Goal: Information Seeking & Learning: Learn about a topic

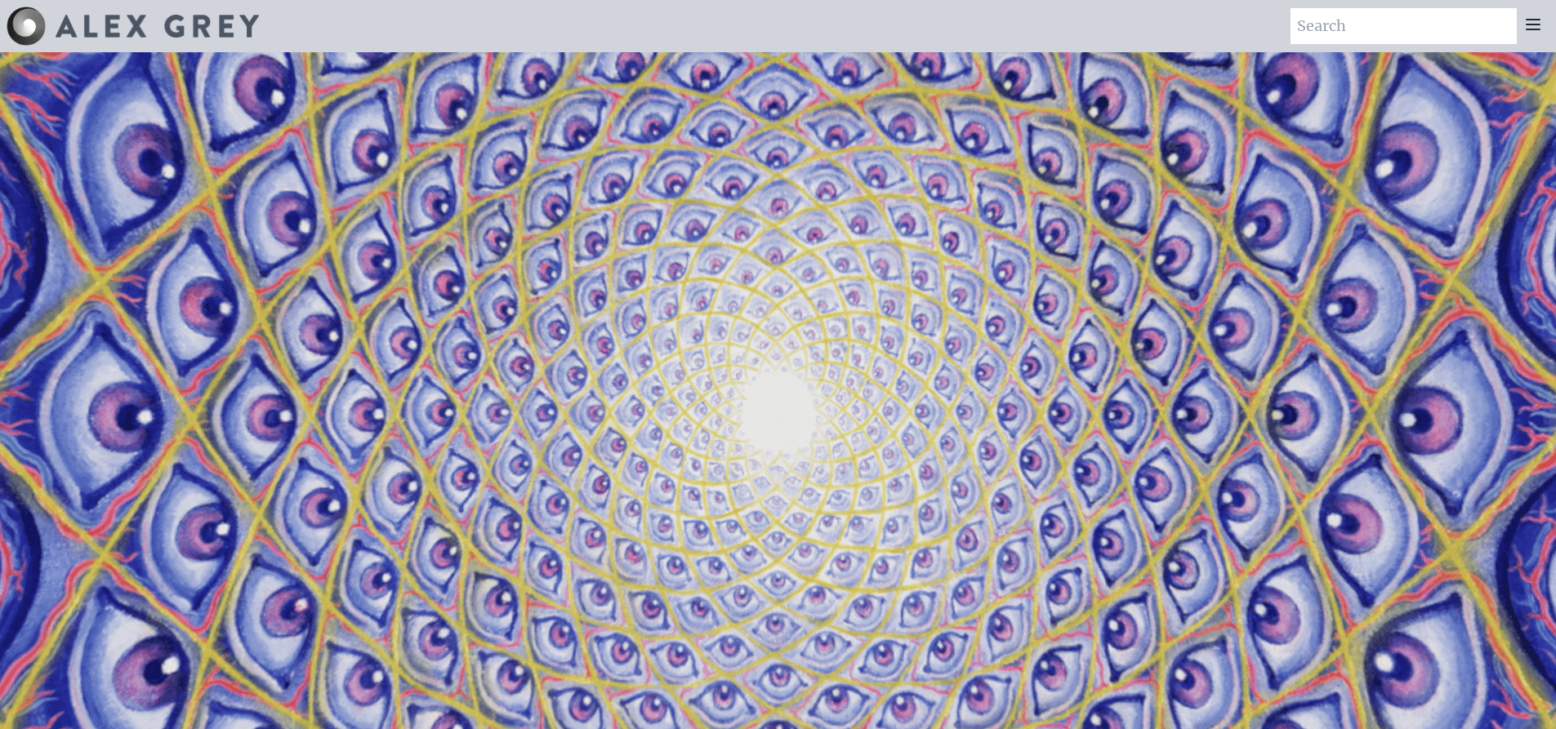
click at [1534, 28] on icon at bounding box center [1533, 25] width 20 height 20
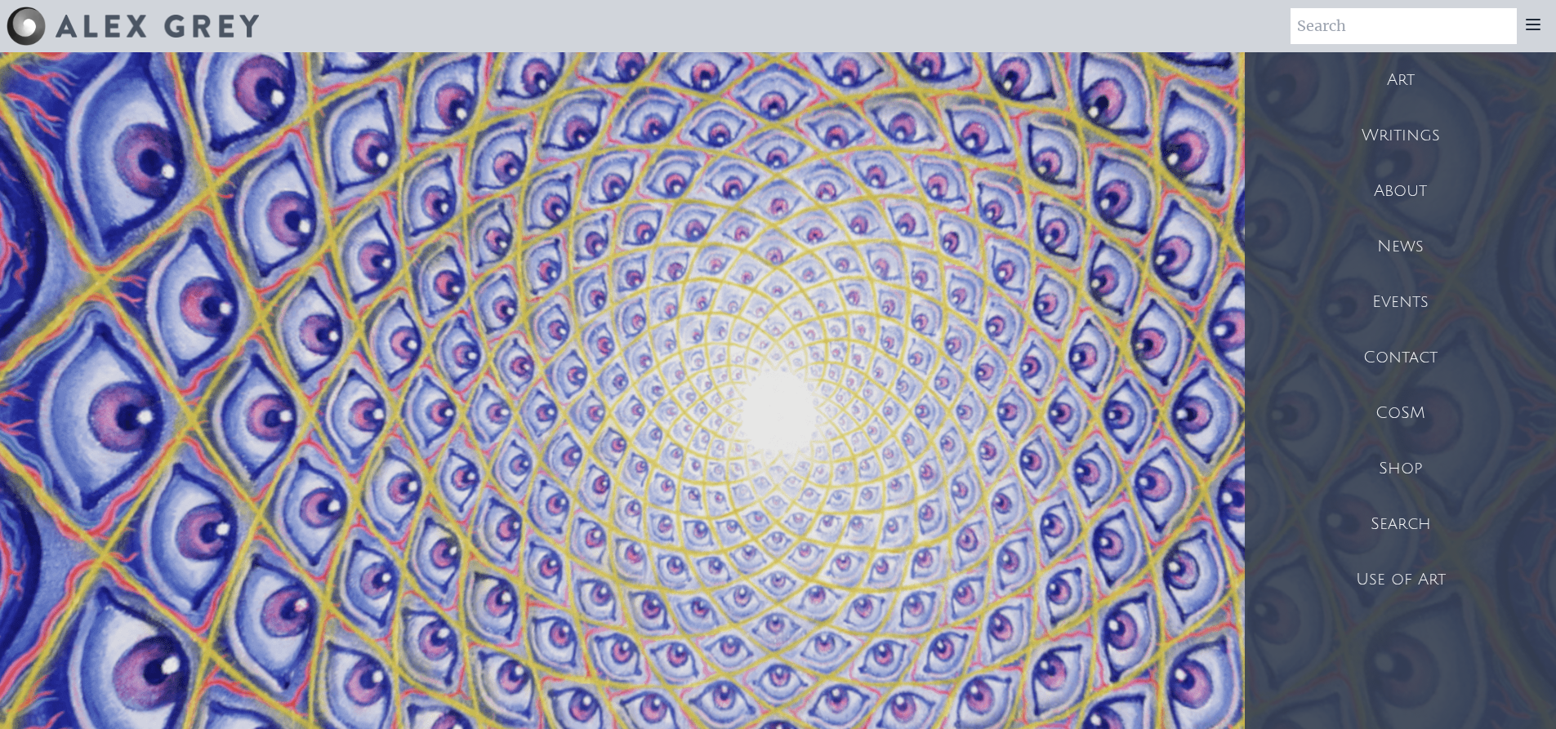
click at [1403, 75] on div "Art" at bounding box center [1400, 80] width 311 height 56
click at [1401, 582] on div "Use of Art" at bounding box center [1400, 580] width 311 height 56
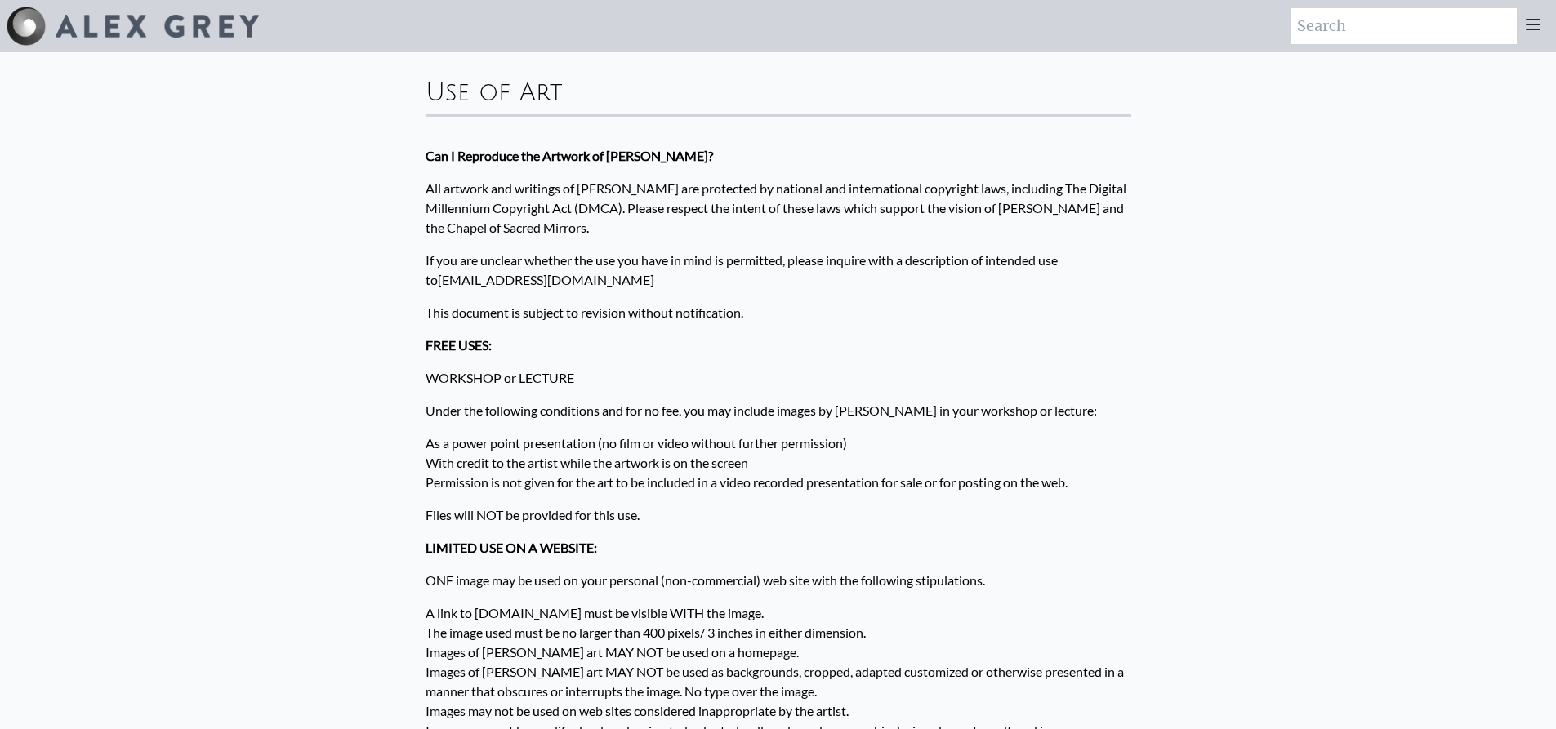
click at [1538, 34] on div at bounding box center [1533, 26] width 33 height 36
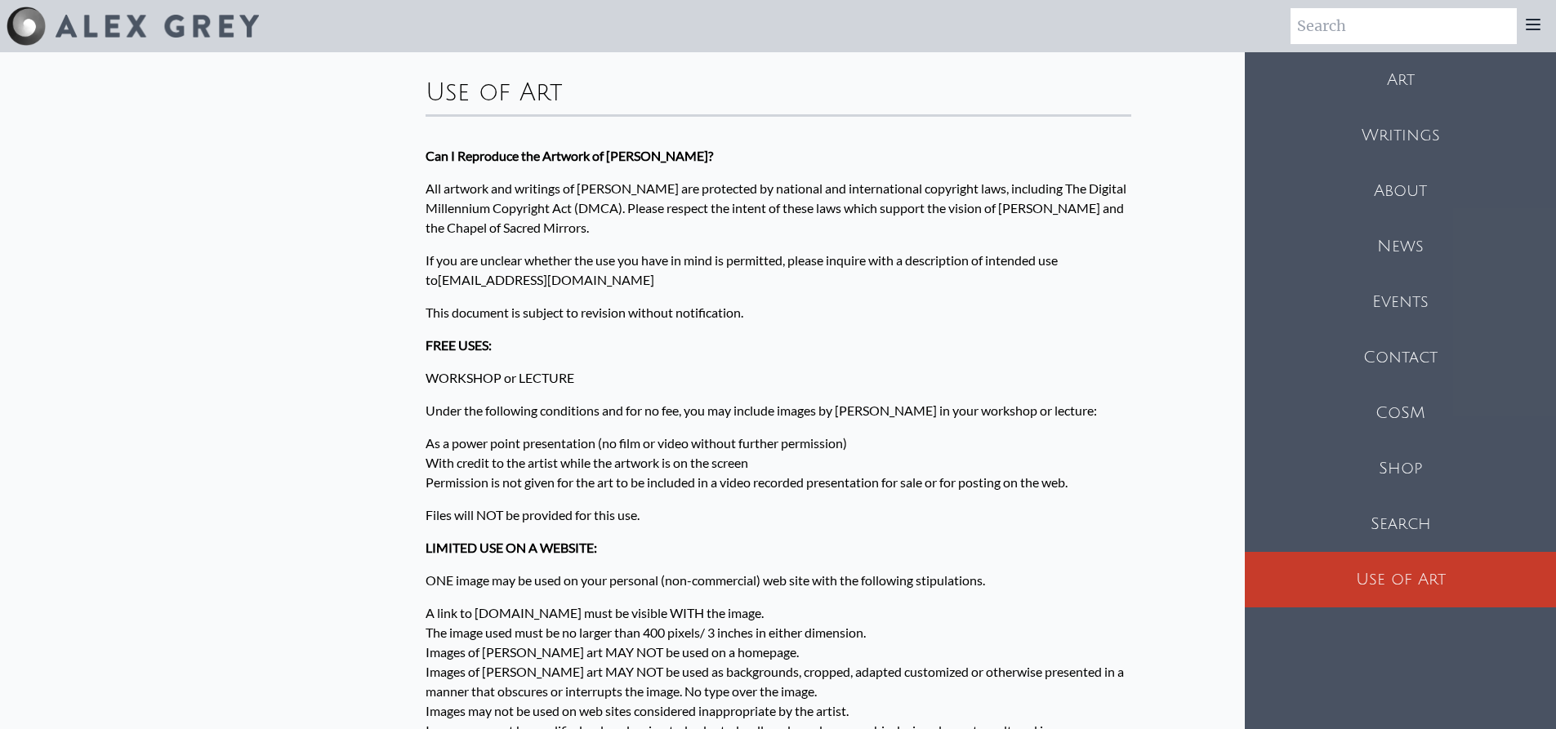
click at [1411, 72] on div "Art" at bounding box center [1400, 80] width 311 height 56
